Goal: Information Seeking & Learning: Learn about a topic

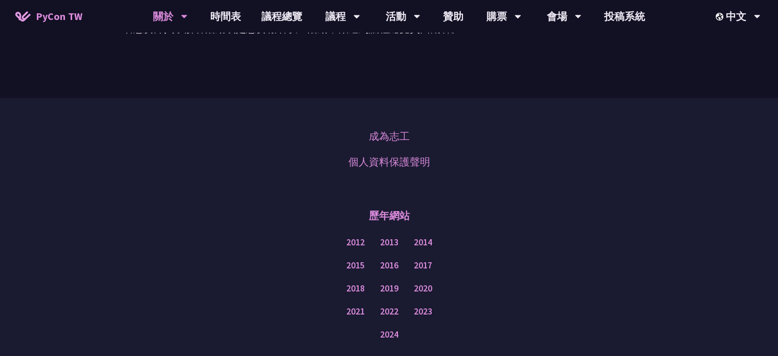
scroll to position [901, 0]
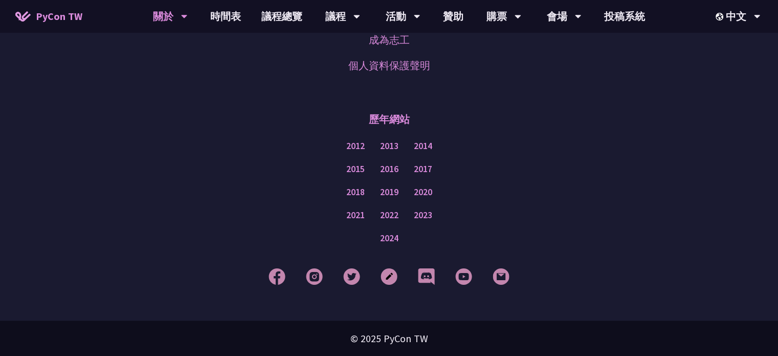
drag, startPoint x: 423, startPoint y: 215, endPoint x: 447, endPoint y: 221, distance: 24.1
click at [447, 221] on div "2021 2022 2023" at bounding box center [389, 215] width 727 height 23
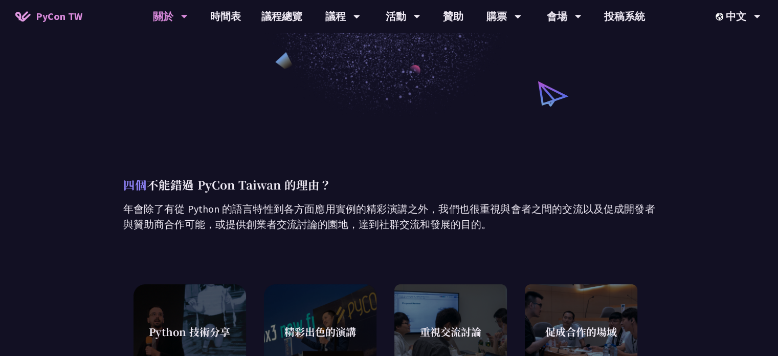
scroll to position [82, 0]
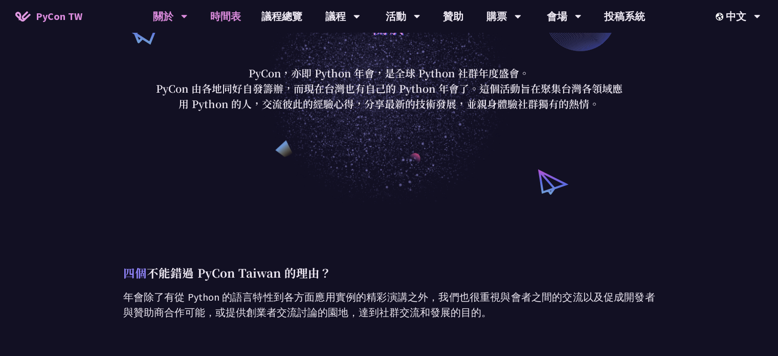
click at [230, 15] on link "時間表" at bounding box center [225, 16] width 51 height 33
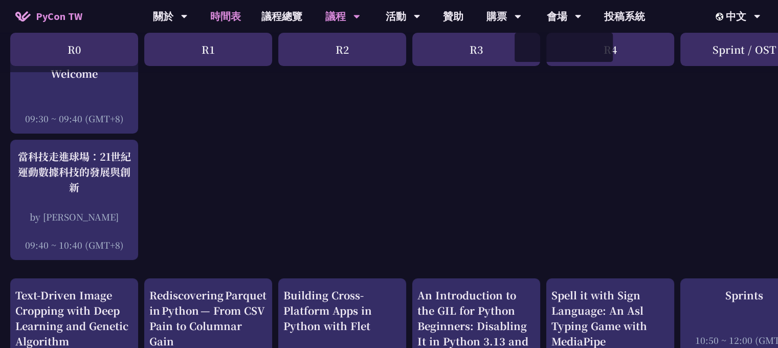
scroll to position [89, 0]
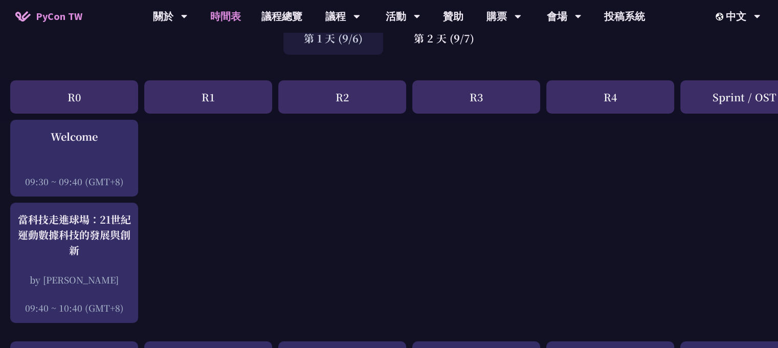
click at [223, 15] on link "時間表" at bounding box center [225, 16] width 51 height 33
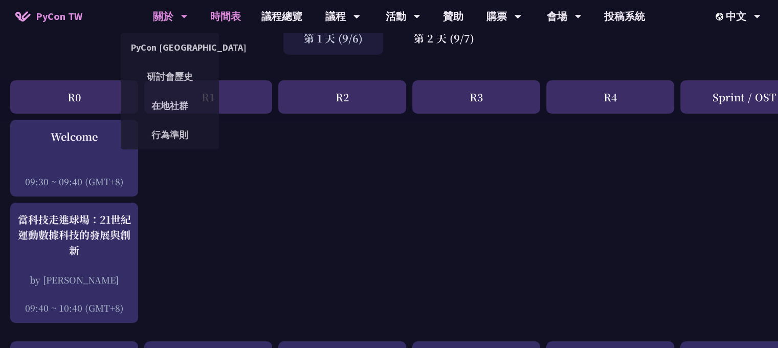
click at [156, 14] on div "關於" at bounding box center [170, 16] width 35 height 33
click at [165, 46] on link "PyCon [GEOGRAPHIC_DATA]" at bounding box center [170, 47] width 98 height 24
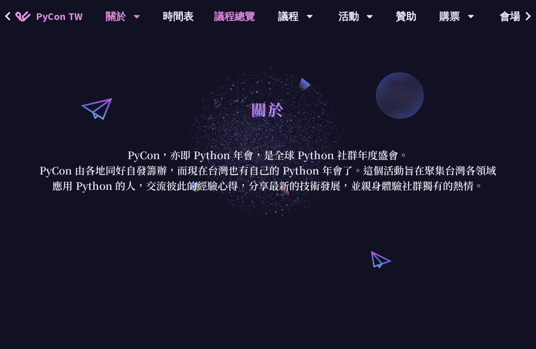
click at [226, 18] on link "議程總覽" at bounding box center [234, 16] width 61 height 33
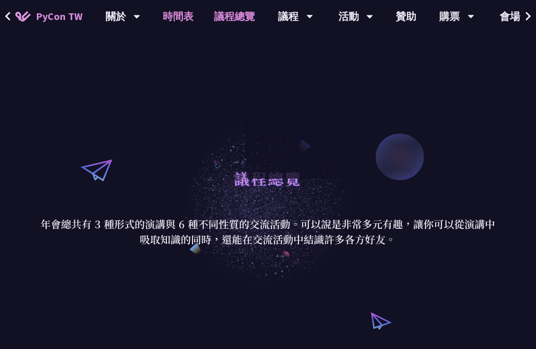
click at [188, 20] on link "時間表" at bounding box center [178, 16] width 51 height 33
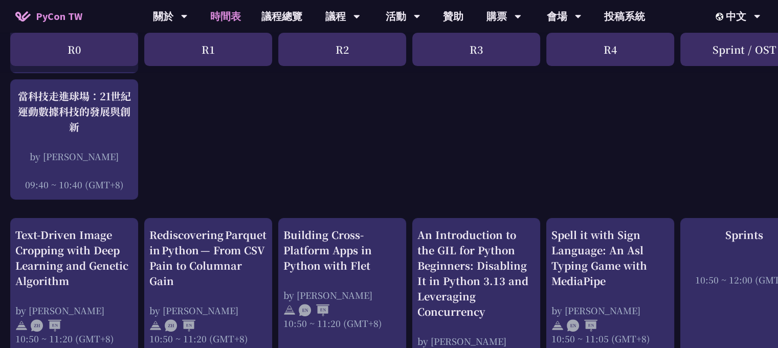
scroll to position [150, 0]
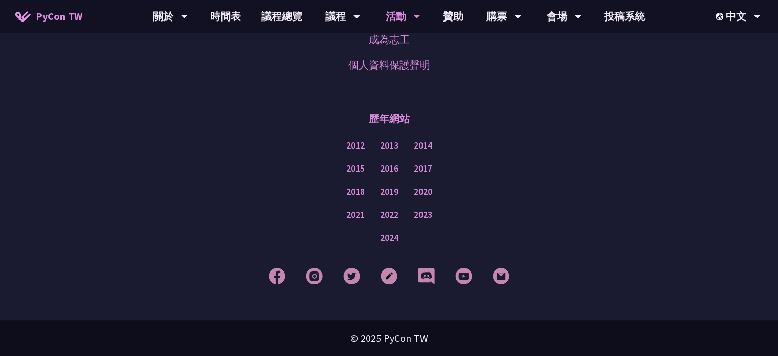
scroll to position [716, 0]
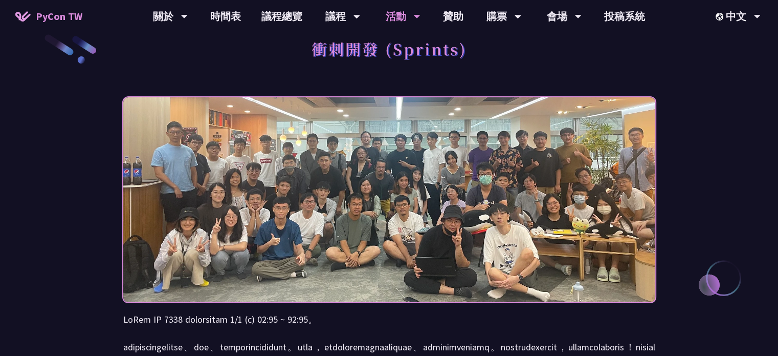
scroll to position [0, 0]
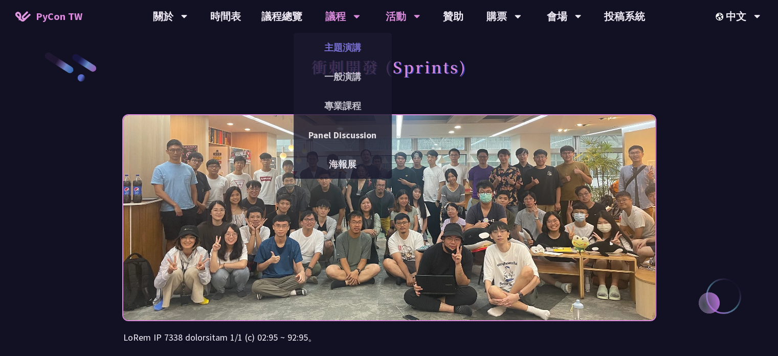
click at [341, 44] on link "主題演講" at bounding box center [343, 47] width 98 height 24
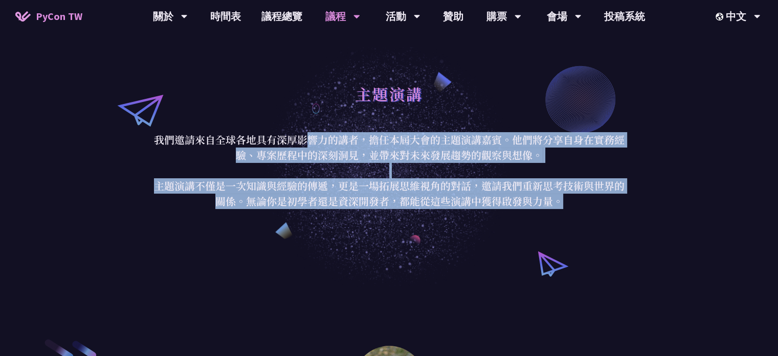
drag, startPoint x: 303, startPoint y: 144, endPoint x: 572, endPoint y: 199, distance: 274.1
click at [572, 199] on p "我們邀請來自全球各地具有深厚影響力的講者，擔任本屆大會的主題演講嘉賓。他們將分享自身在實務經驗、專案歷程中的深刻洞見，並帶來對未來發展趨勢的觀察與想像。 主題…" at bounding box center [389, 170] width 476 height 77
click at [477, 194] on p "我們邀請來自全球各地具有深厚影響力的講者，擔任本屆大會的主題演講嘉賓。他們將分享自身在實務經驗、專案歷程中的深刻洞見，並帶來對未來發展趨勢的觀察與想像。 主題…" at bounding box center [389, 170] width 476 height 77
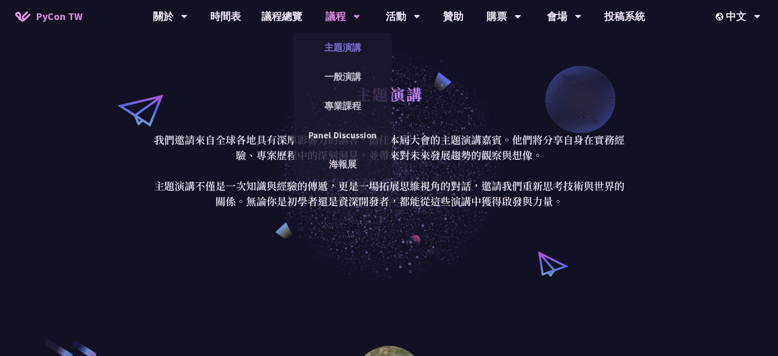
click at [344, 48] on link "主題演講" at bounding box center [343, 47] width 98 height 24
click at [349, 72] on link "一般演講" at bounding box center [343, 76] width 98 height 24
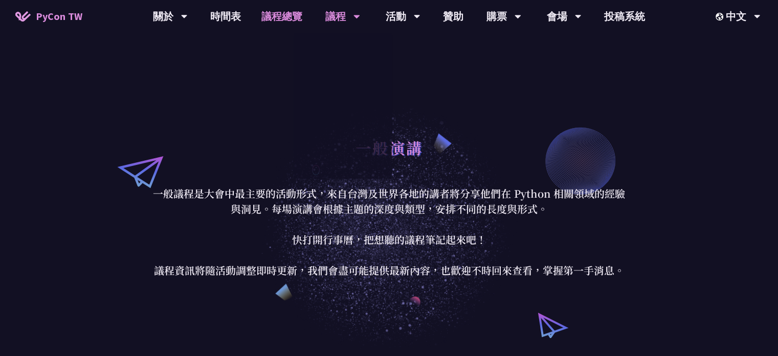
click at [287, 9] on link "議程總覽" at bounding box center [281, 16] width 61 height 33
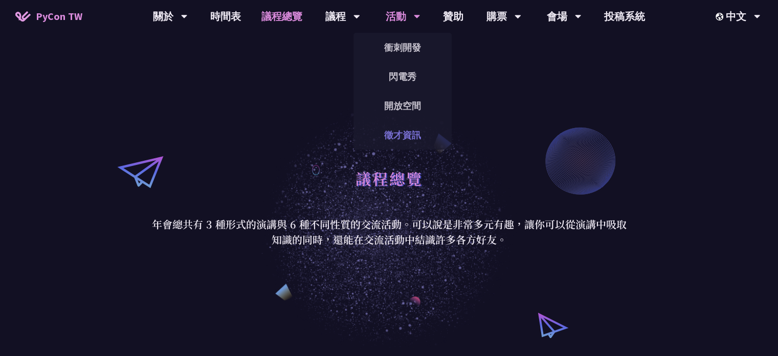
click at [420, 129] on link "徵才資訊" at bounding box center [403, 135] width 98 height 24
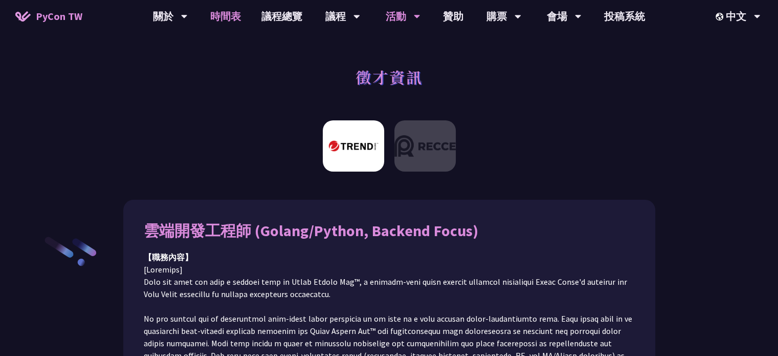
click at [237, 18] on link "時間表" at bounding box center [225, 16] width 51 height 33
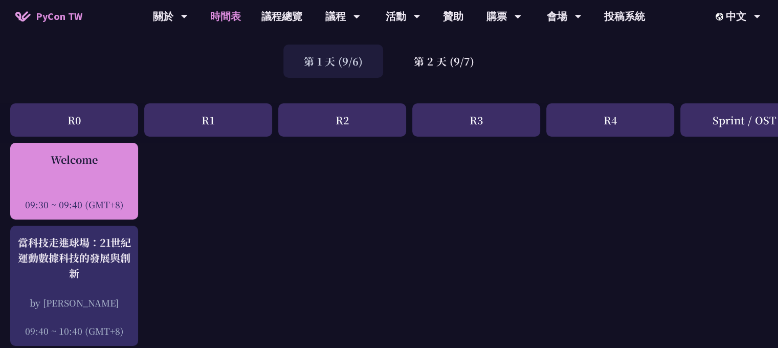
scroll to position [102, 0]
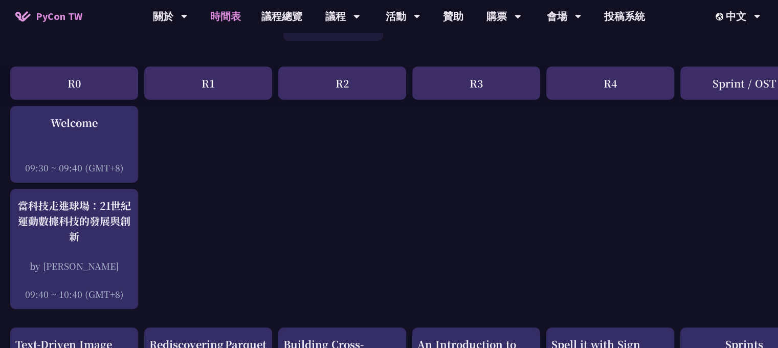
click at [202, 90] on div "R1" at bounding box center [208, 83] width 128 height 33
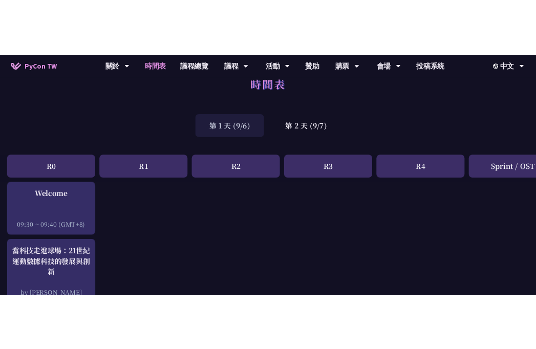
scroll to position [0, 0]
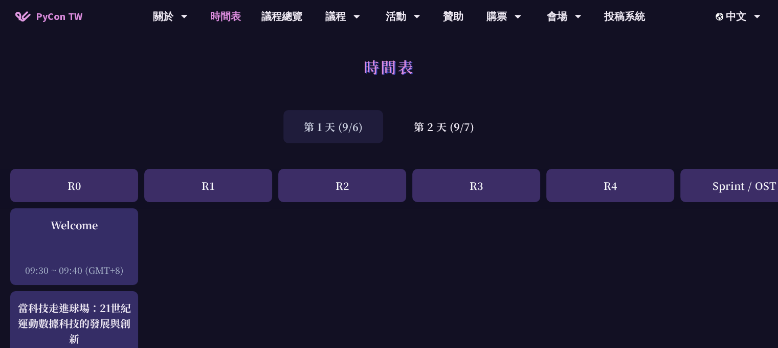
click at [363, 126] on div "第 1 天 (9/6)" at bounding box center [334, 126] width 100 height 33
click at [454, 128] on div "第 2 天 (9/7)" at bounding box center [444, 126] width 101 height 33
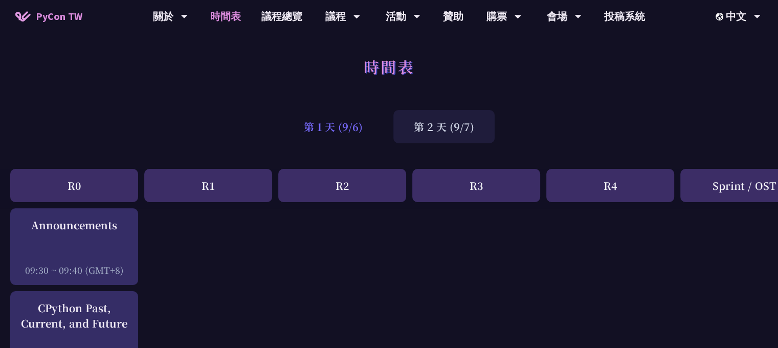
click at [354, 137] on div "第 1 天 (9/6)" at bounding box center [334, 126] width 100 height 33
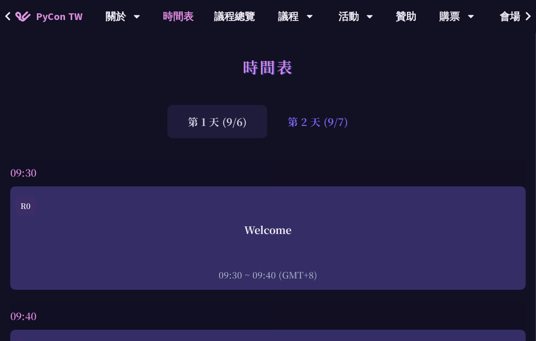
drag, startPoint x: 282, startPoint y: 116, endPoint x: 351, endPoint y: 120, distance: 68.2
click at [351, 120] on div "第 2 天 (9/7)" at bounding box center [317, 121] width 101 height 33
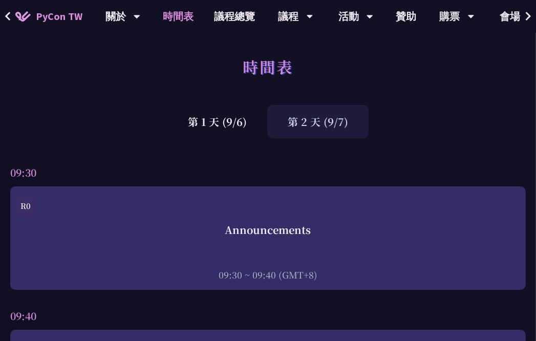
click at [358, 61] on div "時間表" at bounding box center [268, 78] width 536 height 54
click at [453, 42] on link "購票資訊" at bounding box center [456, 47] width 98 height 24
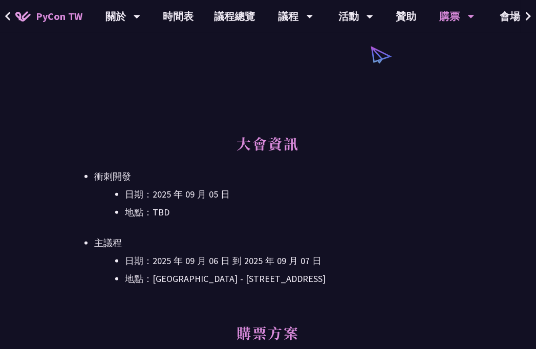
scroll to position [307, 0]
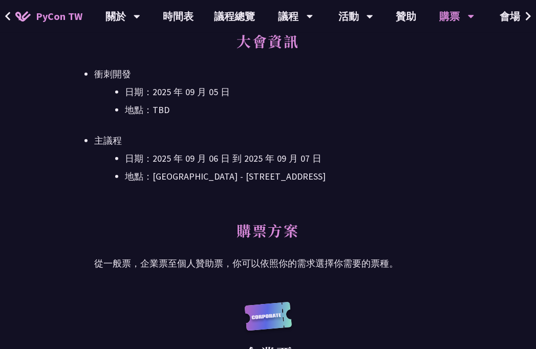
drag, startPoint x: 210, startPoint y: 183, endPoint x: 185, endPoint y: 185, distance: 25.2
click at [207, 184] on li "地點：[GEOGRAPHIC_DATA] - ​[STREET_ADDRESS]" at bounding box center [283, 176] width 317 height 15
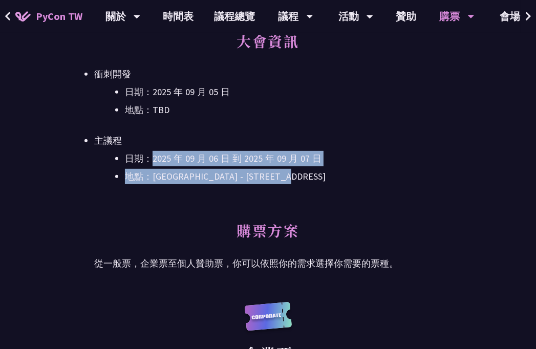
drag, startPoint x: 155, startPoint y: 157, endPoint x: 357, endPoint y: 169, distance: 202.6
click at [357, 169] on ul "日期：[DATE] 到 [DATE] 地點：[GEOGRAPHIC_DATA] - ​[STREET_ADDRESS] 樓" at bounding box center [267, 167] width 347 height 33
copy ul "[DATE] 到 [DATE] 地點：[GEOGRAPHIC_DATA] - ​[STREET_ADDRESS]"
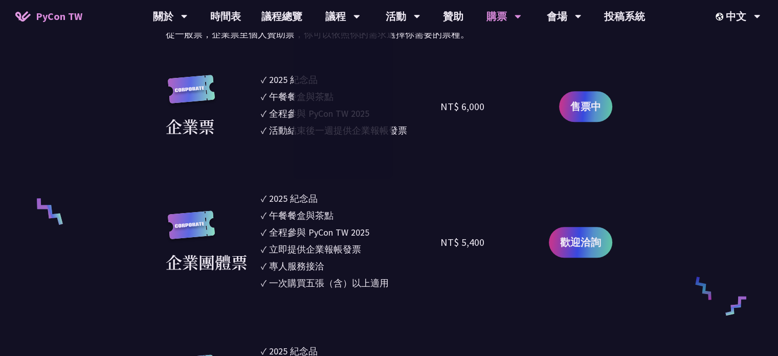
scroll to position [512, 0]
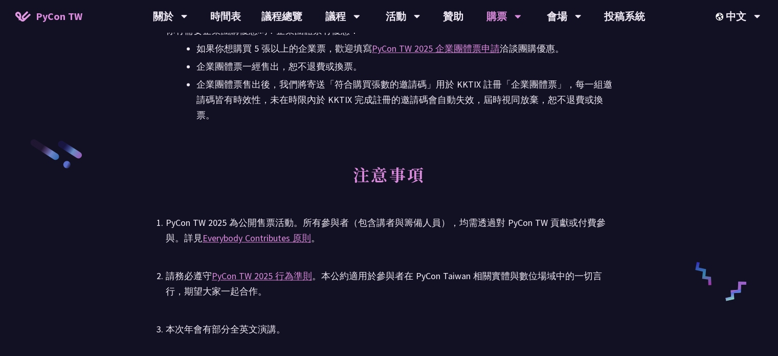
scroll to position [1382, 0]
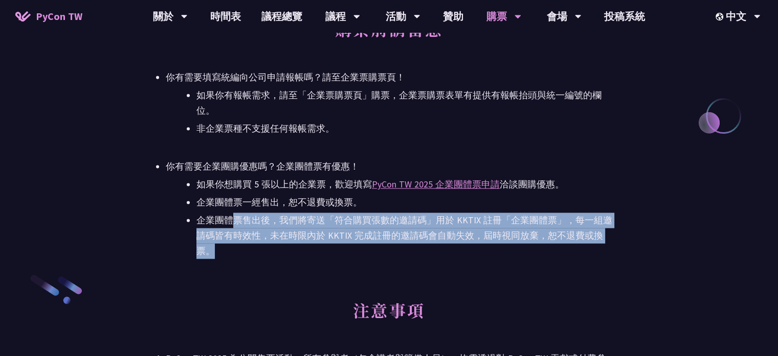
drag, startPoint x: 232, startPoint y: 212, endPoint x: 269, endPoint y: 256, distance: 57.5
click at [269, 256] on ul "如果你想購買 5 張以上的企業票，歡迎填寫 PyCon TW 2025 企業團體票申請 洽談團購優惠。 企業團體票一經售出，恕不退費或換票。 企業團體票售出後…" at bounding box center [389, 218] width 447 height 82
click at [287, 240] on li "企業團體票售出後，我們將寄送「符合購買張數的邀請碼」用於 KKTIX 註冊「企業團體票」，每一組邀請碼皆有時效性，未在時限內於 KKTIX 完成註冊的邀請碼會…" at bounding box center [405, 235] width 416 height 46
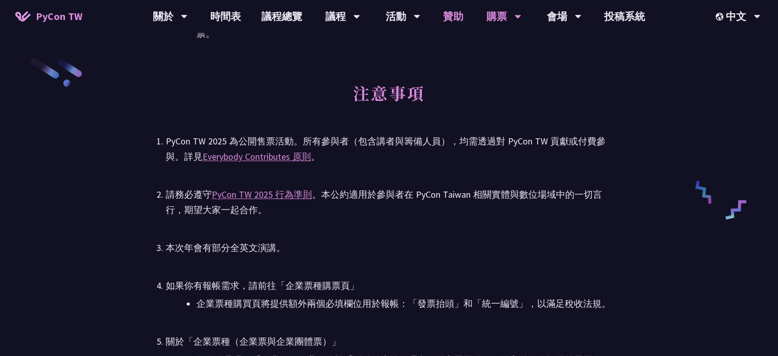
scroll to position [1444, 0]
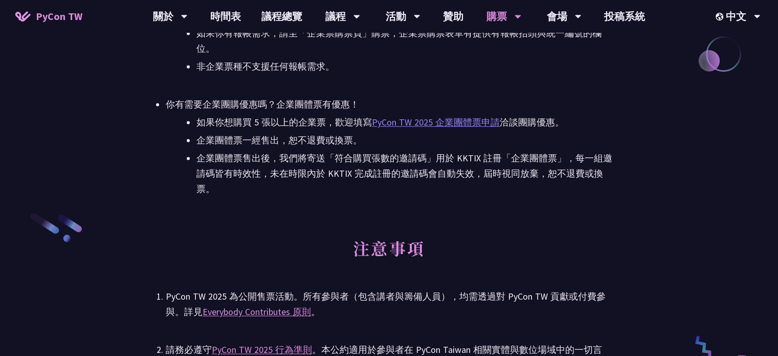
click at [419, 121] on link "PyCon TW 2025 企業團體票申請" at bounding box center [436, 122] width 128 height 12
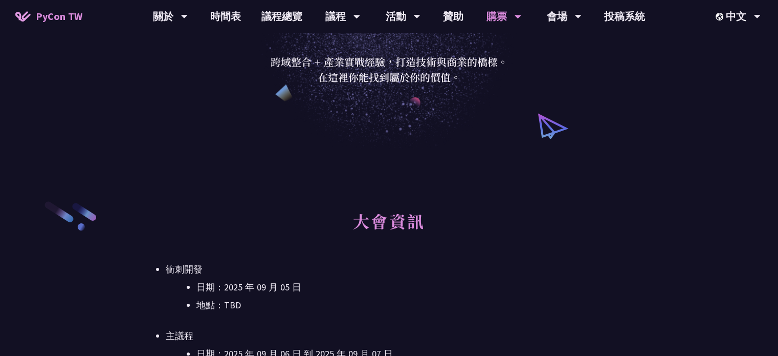
scroll to position [62, 0]
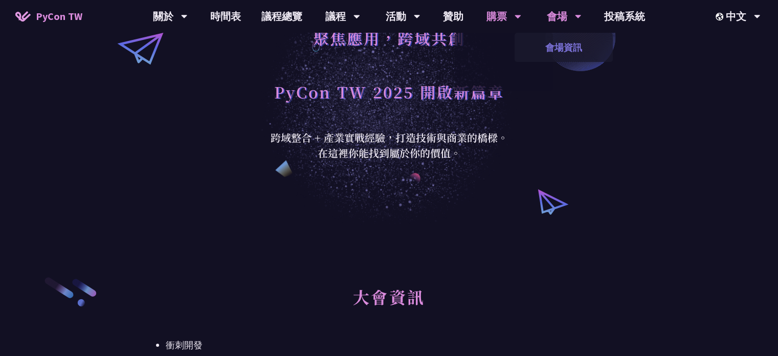
click at [568, 48] on link "會場資訊" at bounding box center [564, 47] width 98 height 24
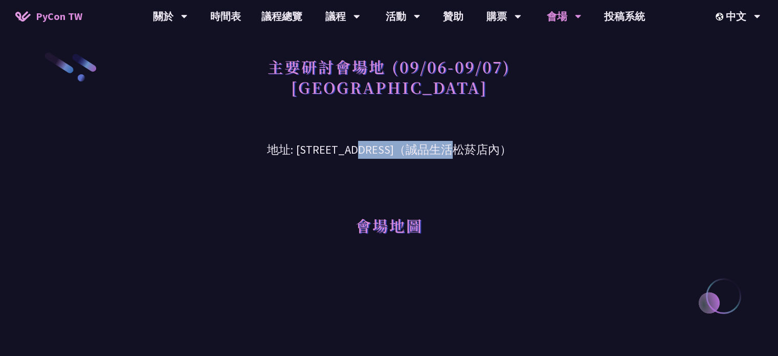
drag, startPoint x: 274, startPoint y: 150, endPoint x: 385, endPoint y: 152, distance: 110.6
click at [385, 152] on h3 "地址: [STREET_ADDRESS]（誠品生活松菸店內）" at bounding box center [389, 141] width 532 height 33
click at [320, 148] on h3 "地址: [STREET_ADDRESS]（誠品生活松菸店內）" at bounding box center [389, 141] width 532 height 33
drag, startPoint x: 266, startPoint y: 148, endPoint x: 513, endPoint y: 148, distance: 246.7
click at [513, 148] on h3 "地址: [STREET_ADDRESS]（誠品生活松菸店內）" at bounding box center [389, 141] width 532 height 33
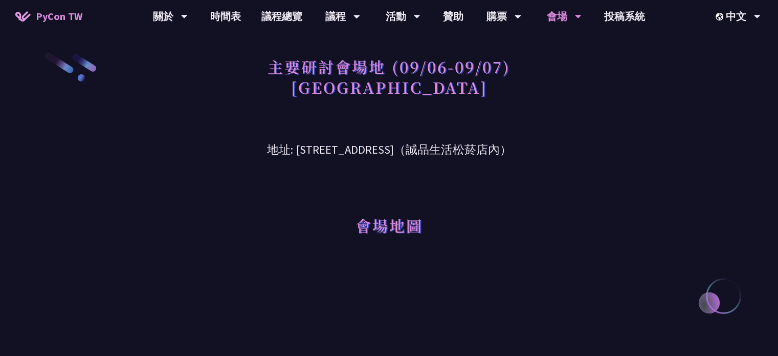
copy h3 "[STREET_ADDRESS]（誠品生活松菸店"
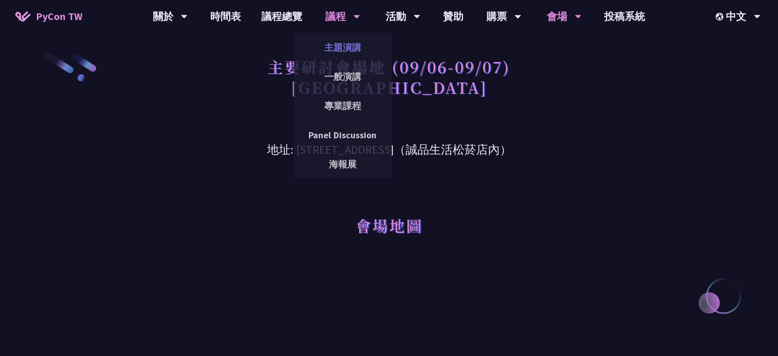
click at [347, 45] on link "主題演講" at bounding box center [343, 47] width 98 height 24
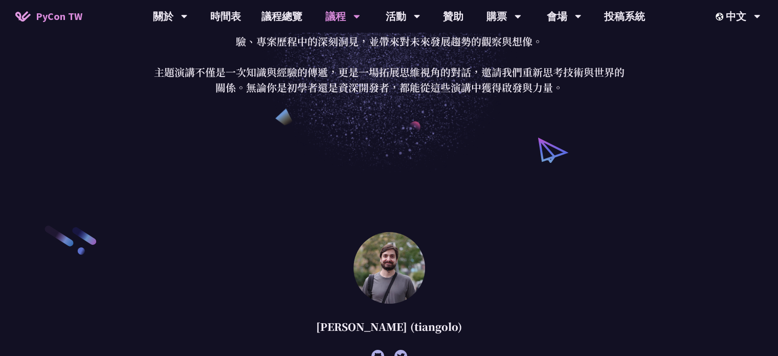
scroll to position [102, 0]
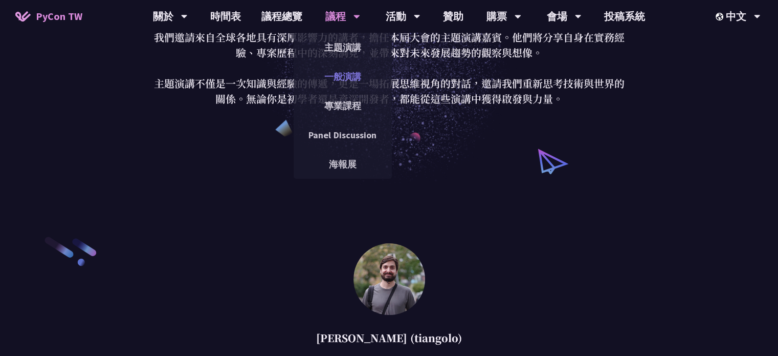
click at [350, 81] on link "一般演講" at bounding box center [343, 76] width 98 height 24
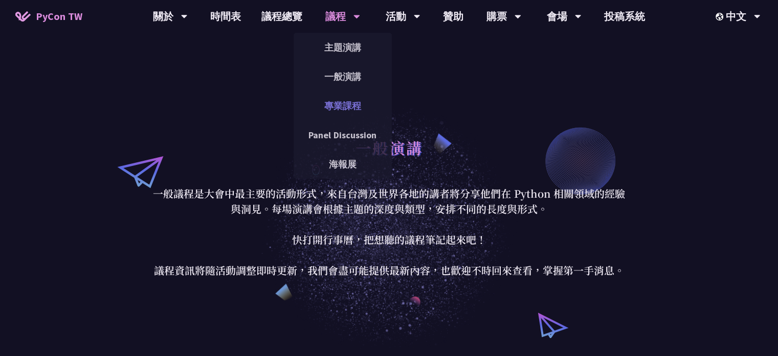
click at [336, 99] on link "專業課程" at bounding box center [343, 106] width 98 height 24
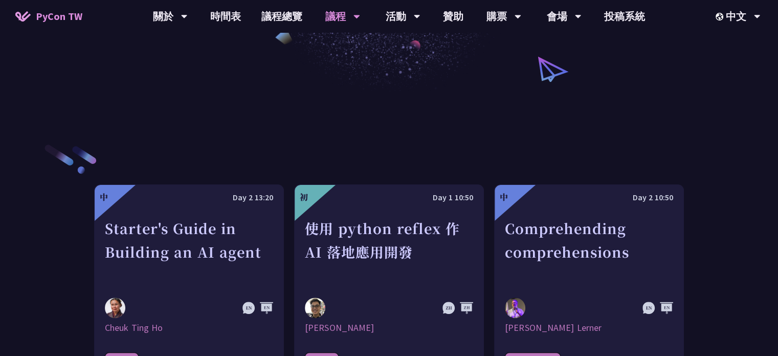
scroll to position [102, 0]
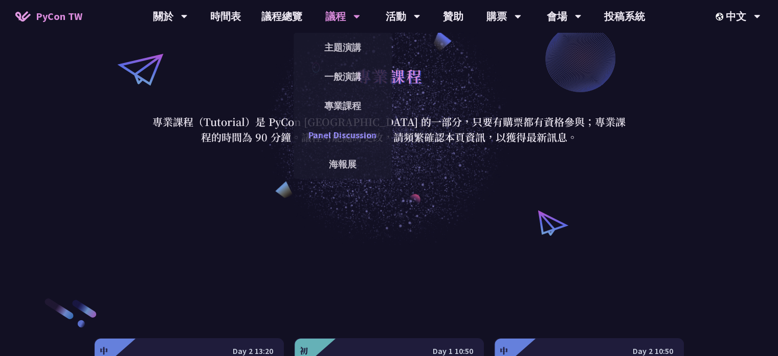
click at [341, 131] on link "Panel Discussion" at bounding box center [343, 135] width 98 height 24
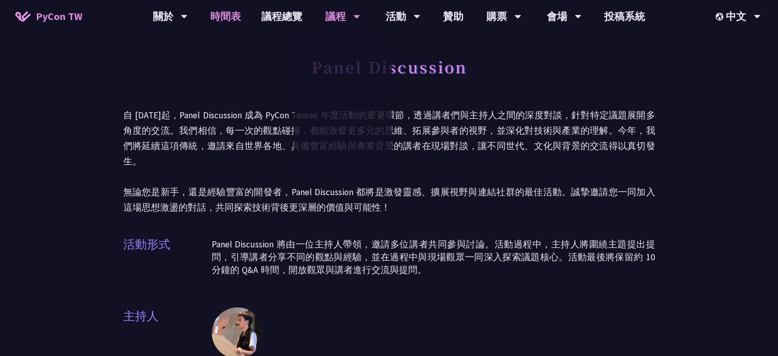
click at [231, 16] on link "時間表" at bounding box center [225, 16] width 51 height 33
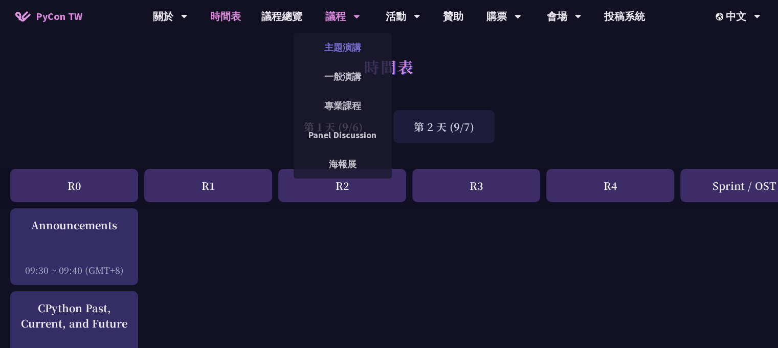
click at [351, 50] on link "主題演講" at bounding box center [343, 47] width 98 height 24
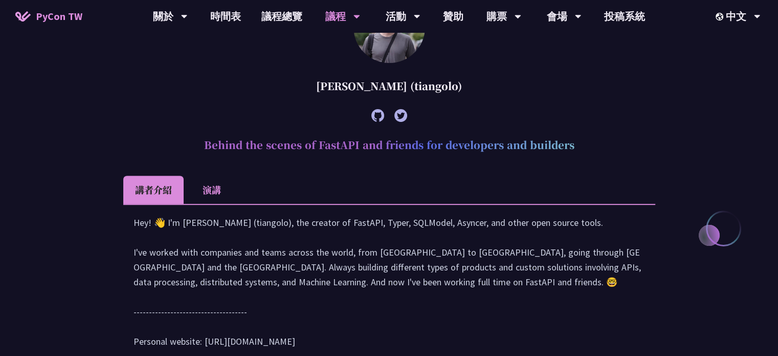
scroll to position [358, 0]
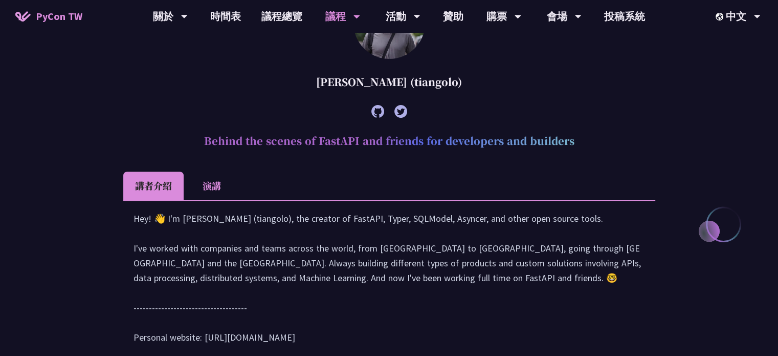
click at [203, 190] on li "演講" at bounding box center [212, 185] width 56 height 28
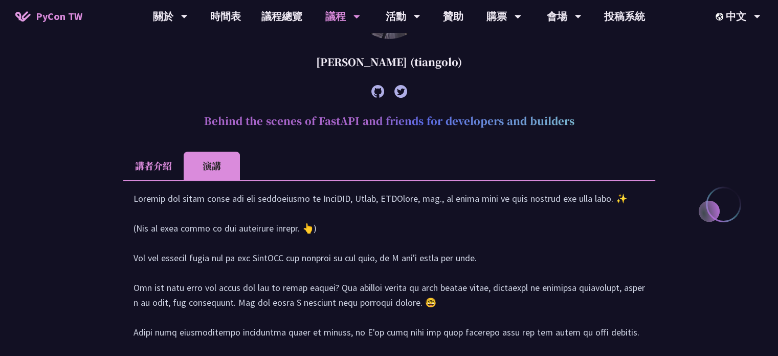
scroll to position [256, 0]
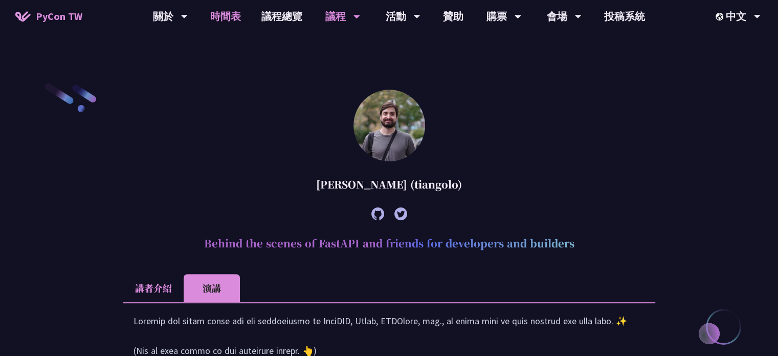
click at [238, 15] on link "時間表" at bounding box center [225, 16] width 51 height 33
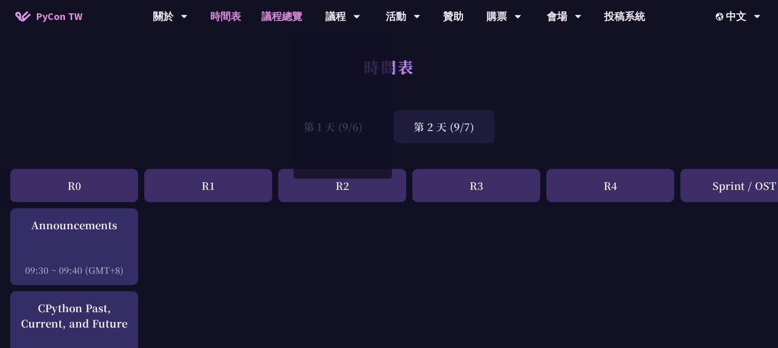
click at [281, 17] on link "議程總覽" at bounding box center [281, 16] width 61 height 33
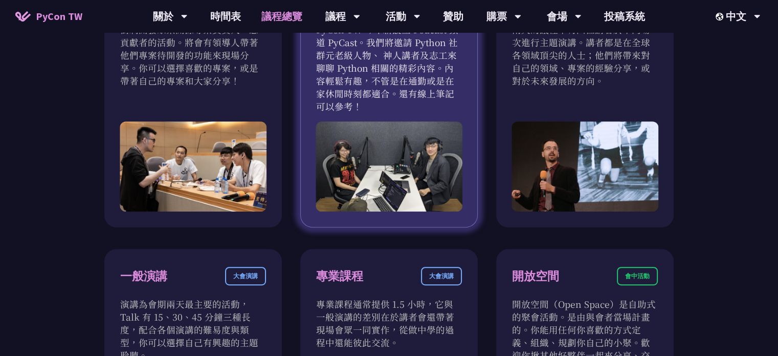
scroll to position [563, 0]
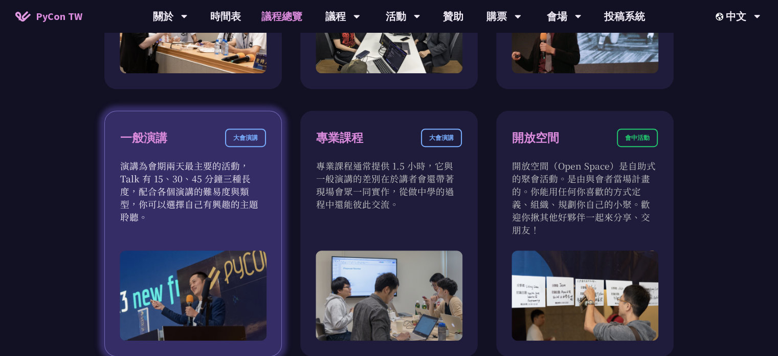
click at [183, 176] on p "演講為會期兩天最主要的活動，Talk 有 15、30、45 分鐘三種長度，配合各個演講的難易度與類型，你可以選擇自己有興趣的主題聆聽。" at bounding box center [193, 191] width 146 height 64
click at [247, 137] on div "大會演講" at bounding box center [245, 137] width 41 height 18
click at [149, 139] on div "一般演講" at bounding box center [143, 138] width 47 height 18
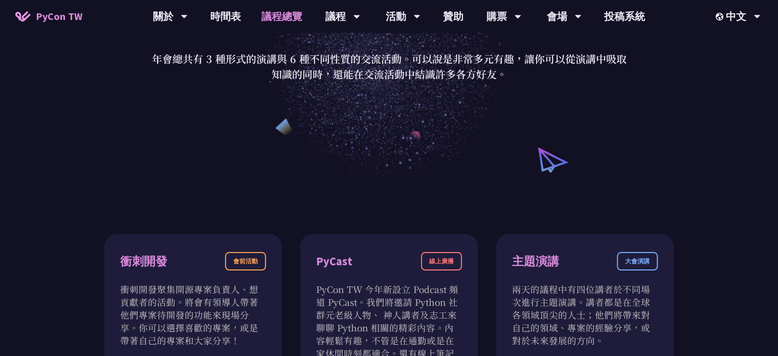
scroll to position [51, 0]
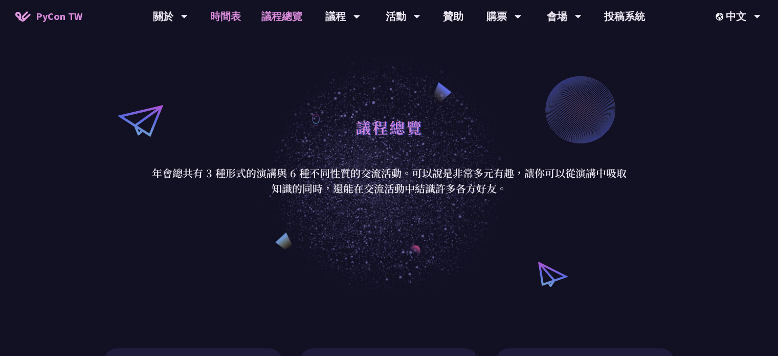
click at [228, 14] on link "時間表" at bounding box center [225, 16] width 51 height 33
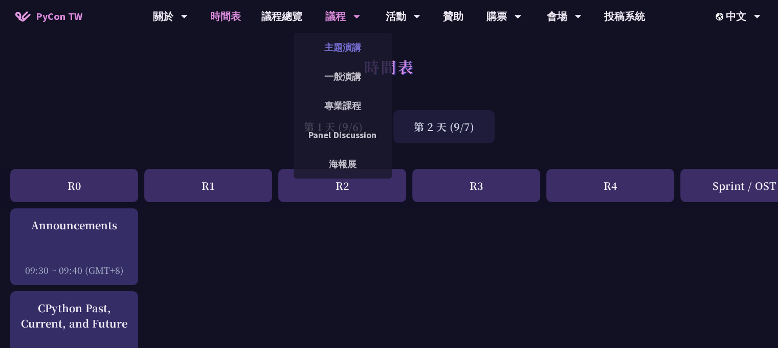
click at [340, 49] on link "主題演講" at bounding box center [343, 47] width 98 height 24
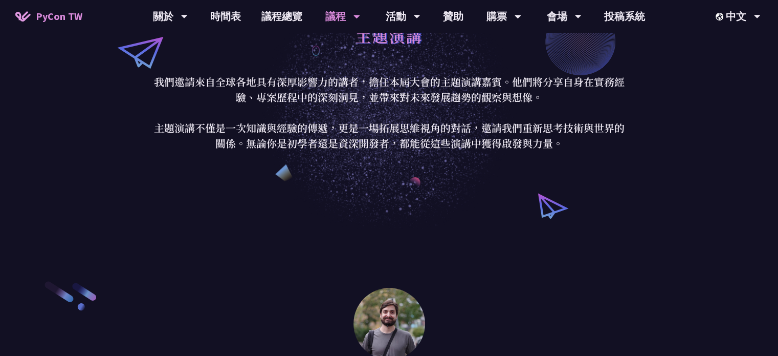
scroll to position [51, 0]
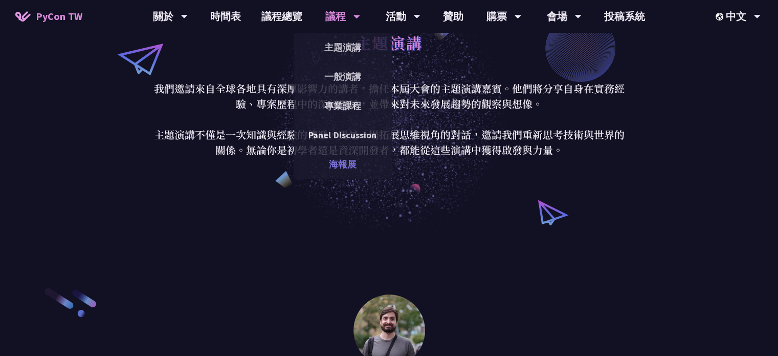
click at [342, 155] on link "海報展" at bounding box center [343, 164] width 98 height 24
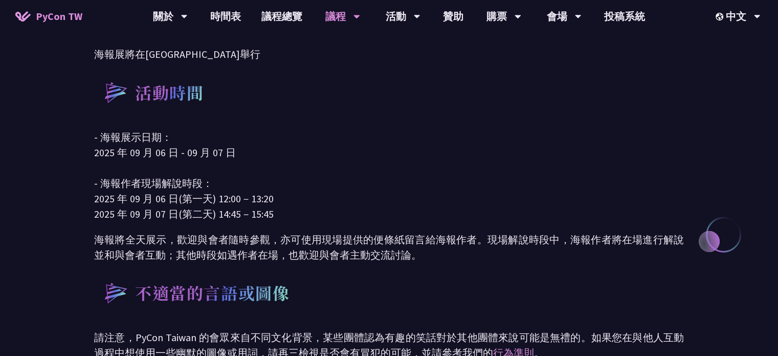
scroll to position [358, 0]
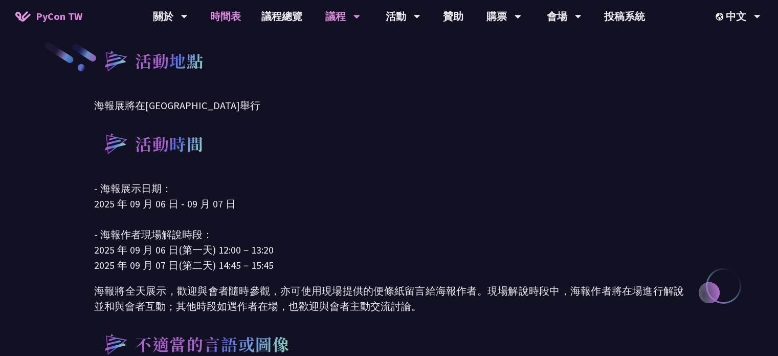
click at [235, 12] on link "時間表" at bounding box center [225, 16] width 51 height 33
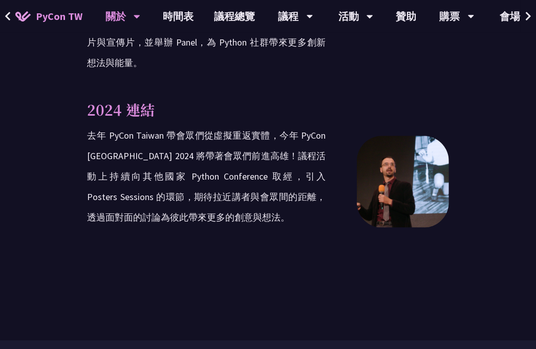
scroll to position [2454, 0]
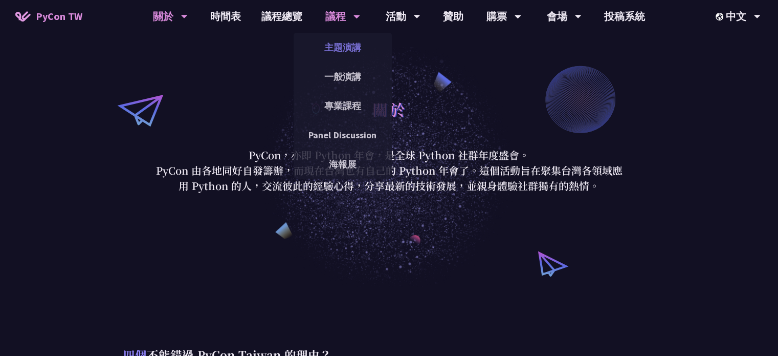
click at [352, 48] on link "主題演講" at bounding box center [343, 47] width 98 height 24
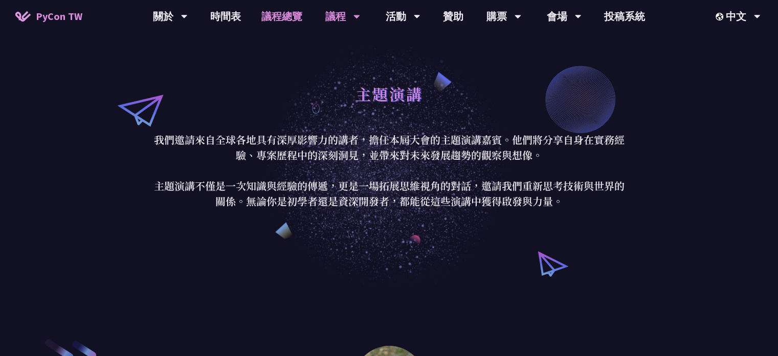
click at [291, 23] on link "議程總覽" at bounding box center [281, 16] width 61 height 33
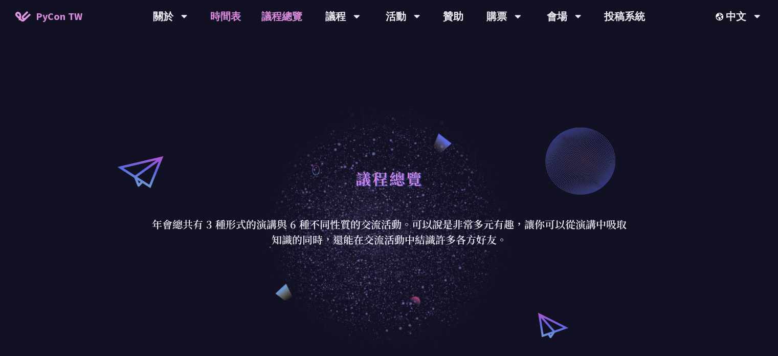
click at [225, 20] on link "時間表" at bounding box center [225, 16] width 51 height 33
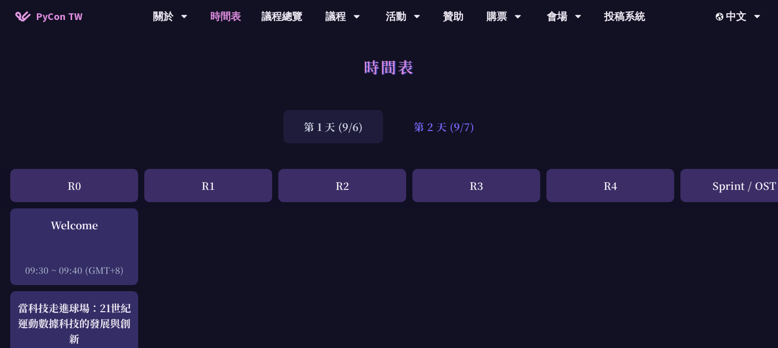
click at [435, 121] on div "第 2 天 (9/7)" at bounding box center [444, 126] width 101 height 33
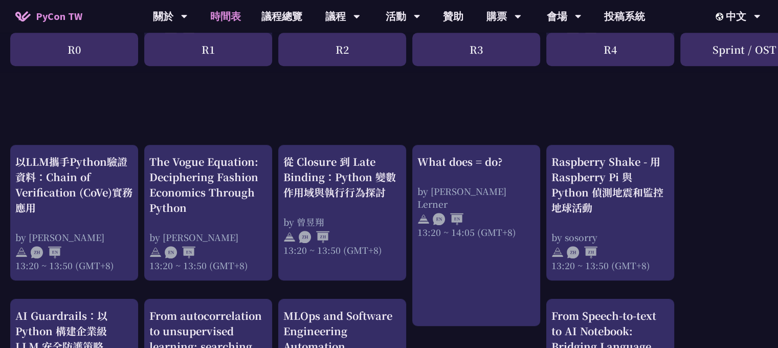
scroll to position [651, 0]
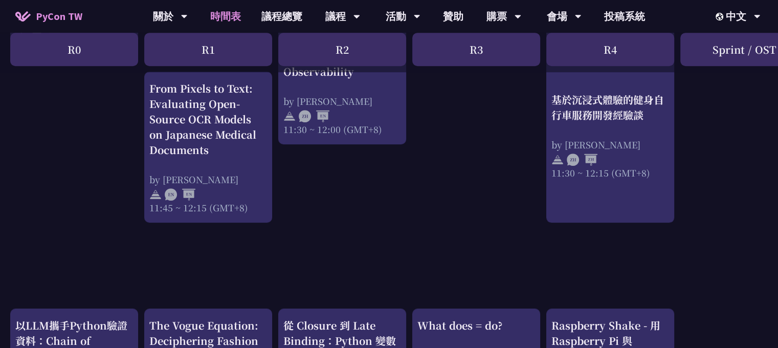
click at [473, 51] on div "R3" at bounding box center [476, 49] width 128 height 33
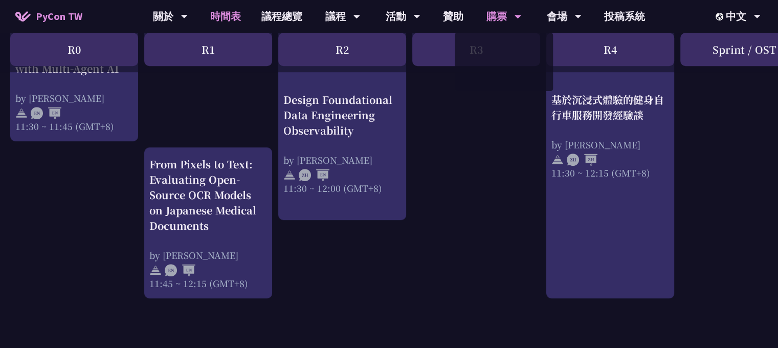
scroll to position [498, 0]
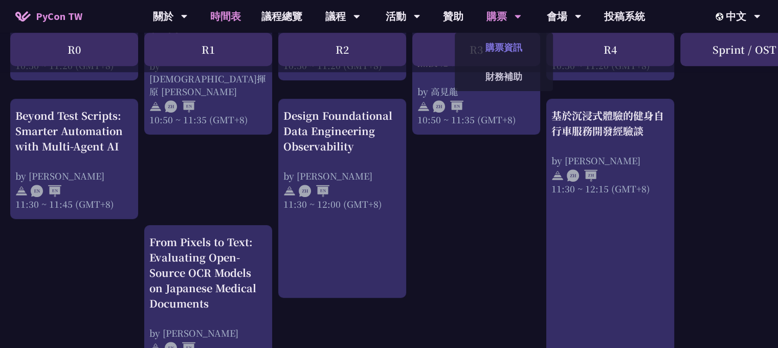
click at [508, 49] on link "購票資訊" at bounding box center [504, 47] width 98 height 24
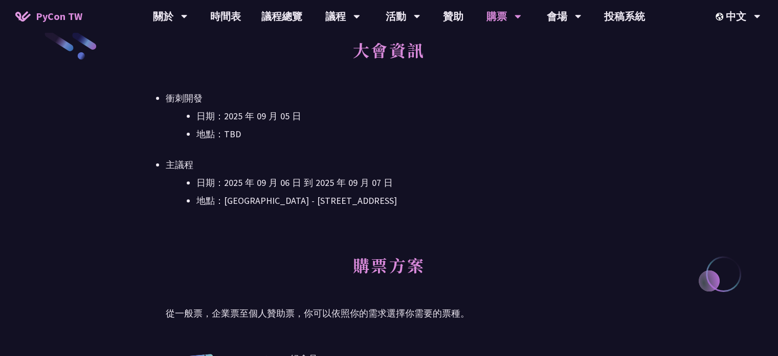
scroll to position [307, 0]
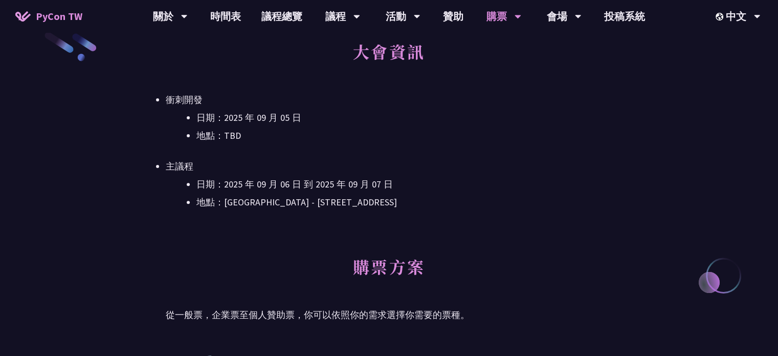
drag, startPoint x: 377, startPoint y: 198, endPoint x: 166, endPoint y: 162, distance: 213.9
click at [166, 162] on li "主議程 日期：2025 年 09 月 06 日 到 2025 年 09 月 07 日 地點：台北文創 6 樓 - ​台北市信義區菸廠路 88 號 6 樓" at bounding box center [389, 184] width 447 height 51
click at [337, 221] on div "大會資訊 衝刺開發 日期：2025 年 09 月 05 日 地點：TBD 主議程 日期：2025 年 09 月 06 日 到 2025 年 09 月 07 日…" at bounding box center [389, 138] width 447 height 215
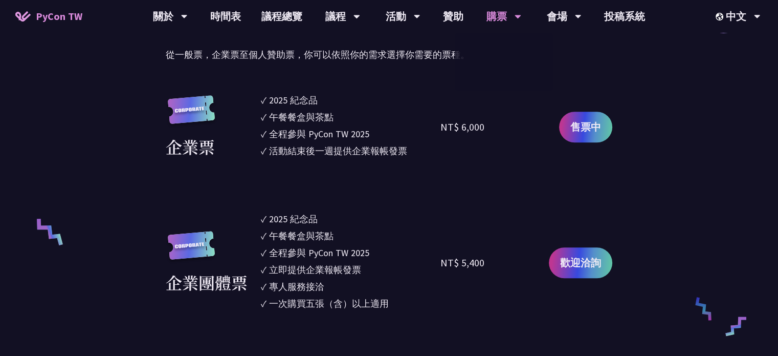
scroll to position [512, 0]
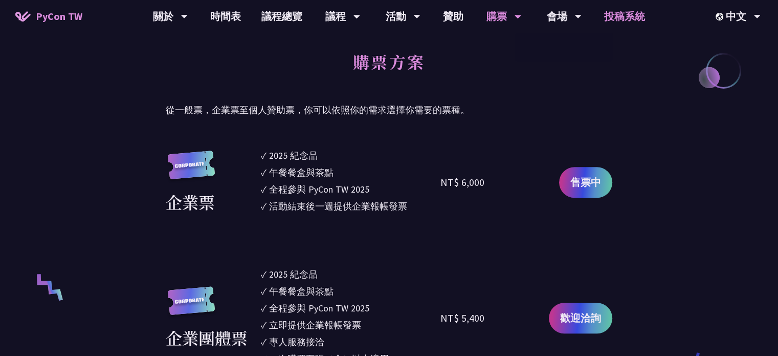
click at [535, 9] on link "投稿系統" at bounding box center [624, 16] width 61 height 33
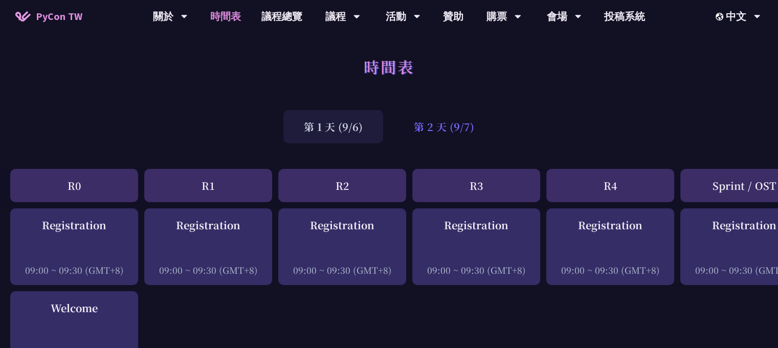
click at [455, 126] on div "第 2 天 (9/7)" at bounding box center [444, 126] width 101 height 33
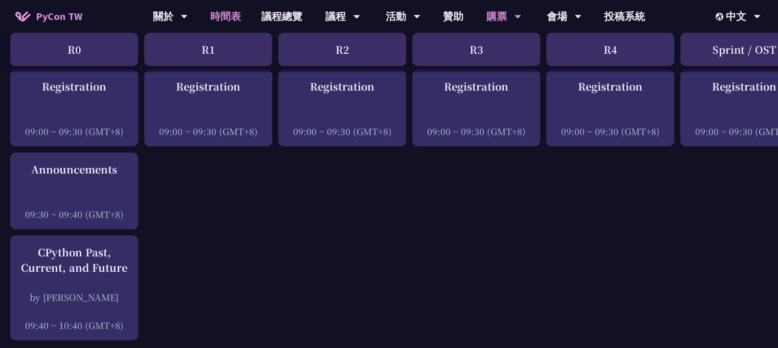
scroll to position [256, 0]
